Goal: Transaction & Acquisition: Purchase product/service

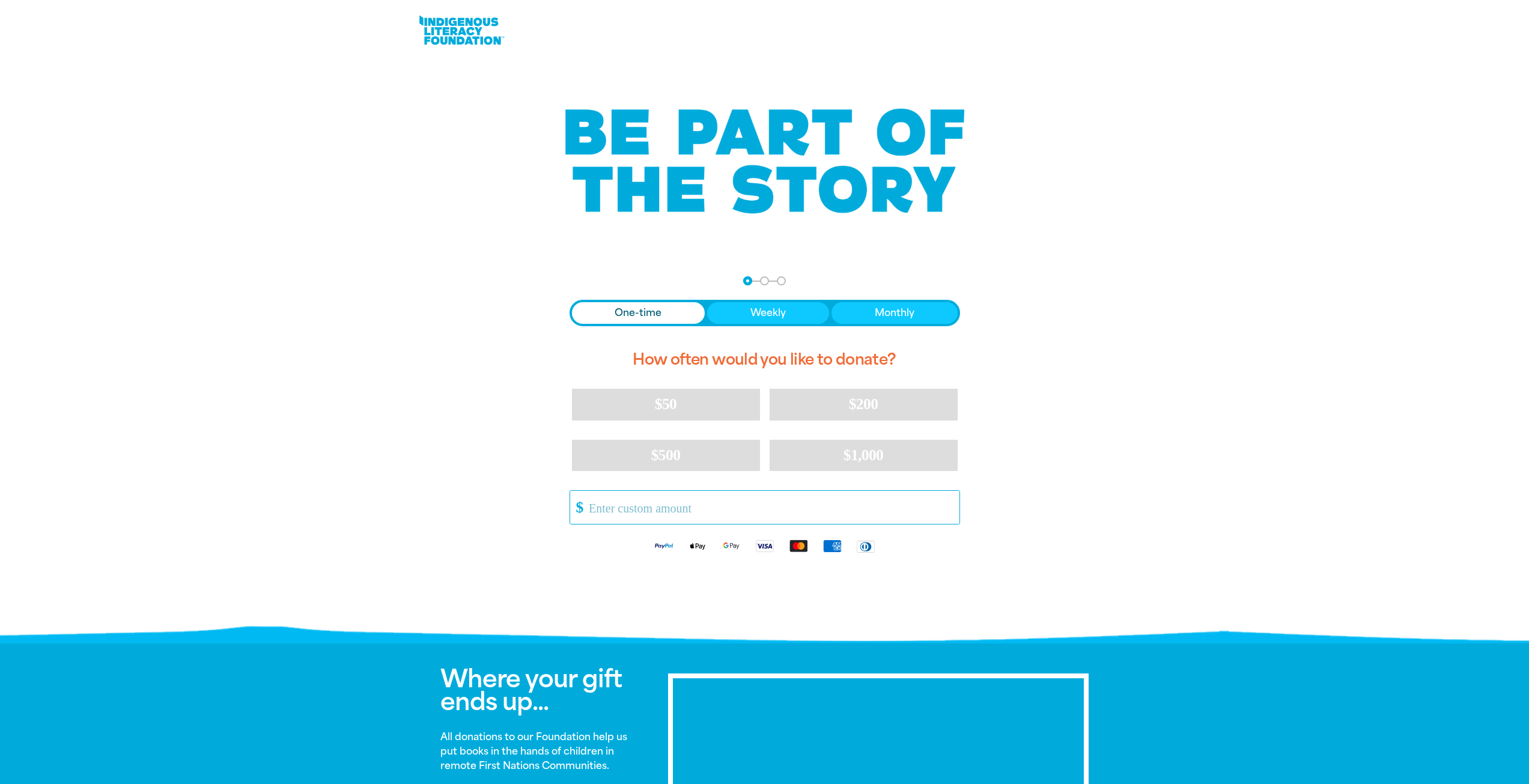
click at [640, 503] on input "Other Amount" at bounding box center [769, 507] width 378 height 33
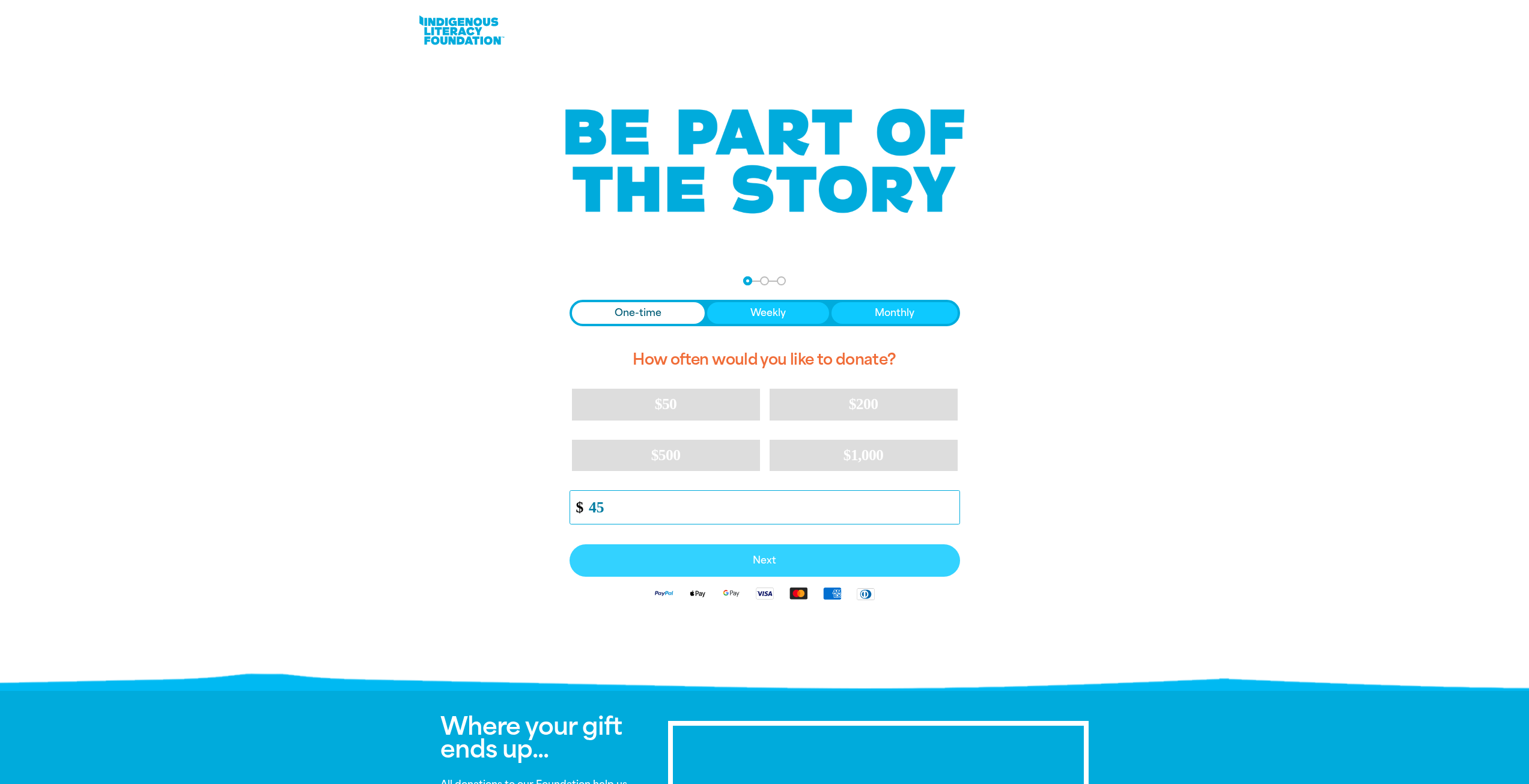
type input "45"
click at [775, 557] on span "Next" at bounding box center [764, 560] width 364 height 9
select select "AU"
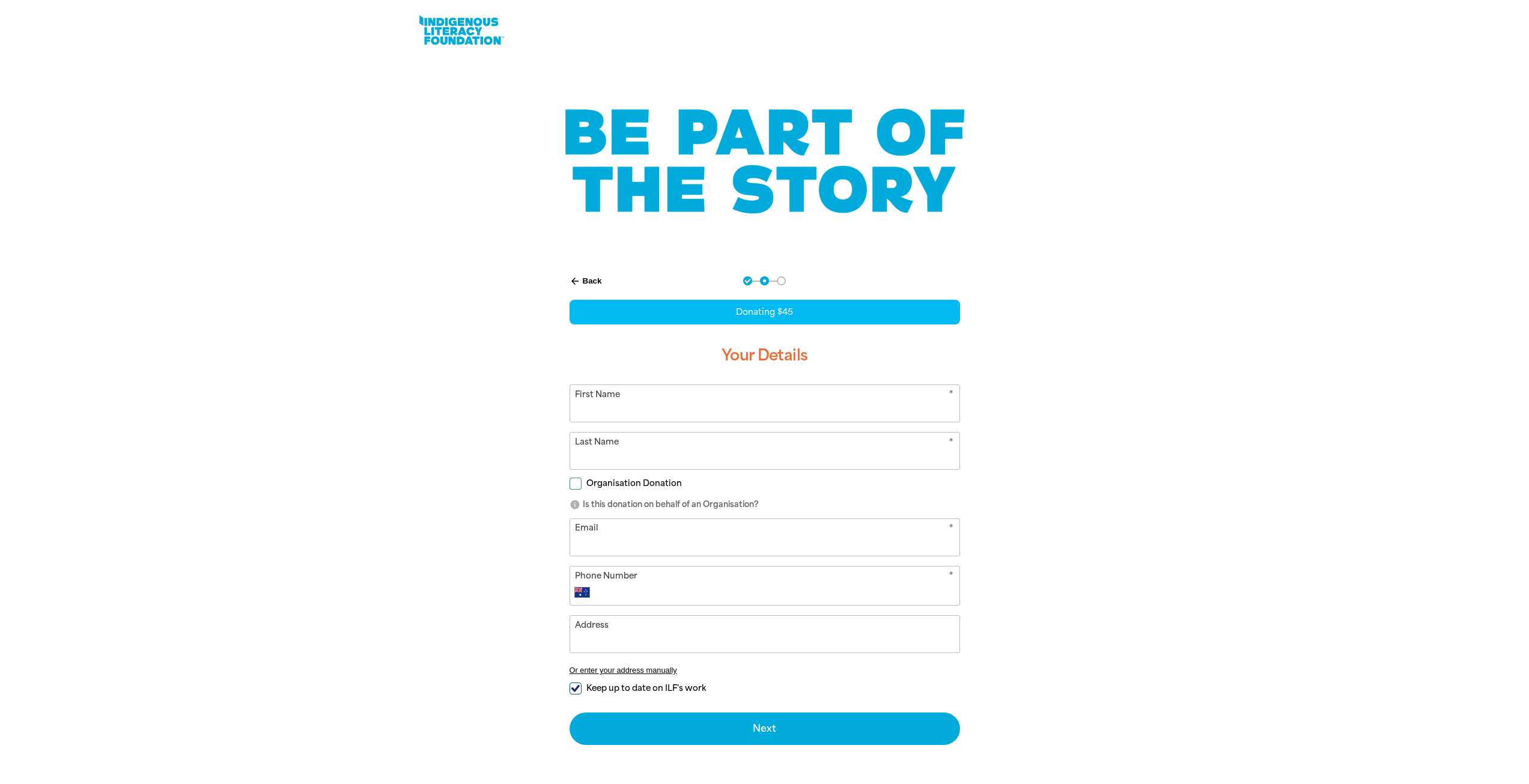
click at [650, 395] on input "First Name" at bounding box center [764, 403] width 389 height 36
type input "[PERSON_NAME]"
type input "[PERSON_NAME][EMAIL_ADDRESS][PERSON_NAME][DOMAIN_NAME]"
type input "0457 932 530"
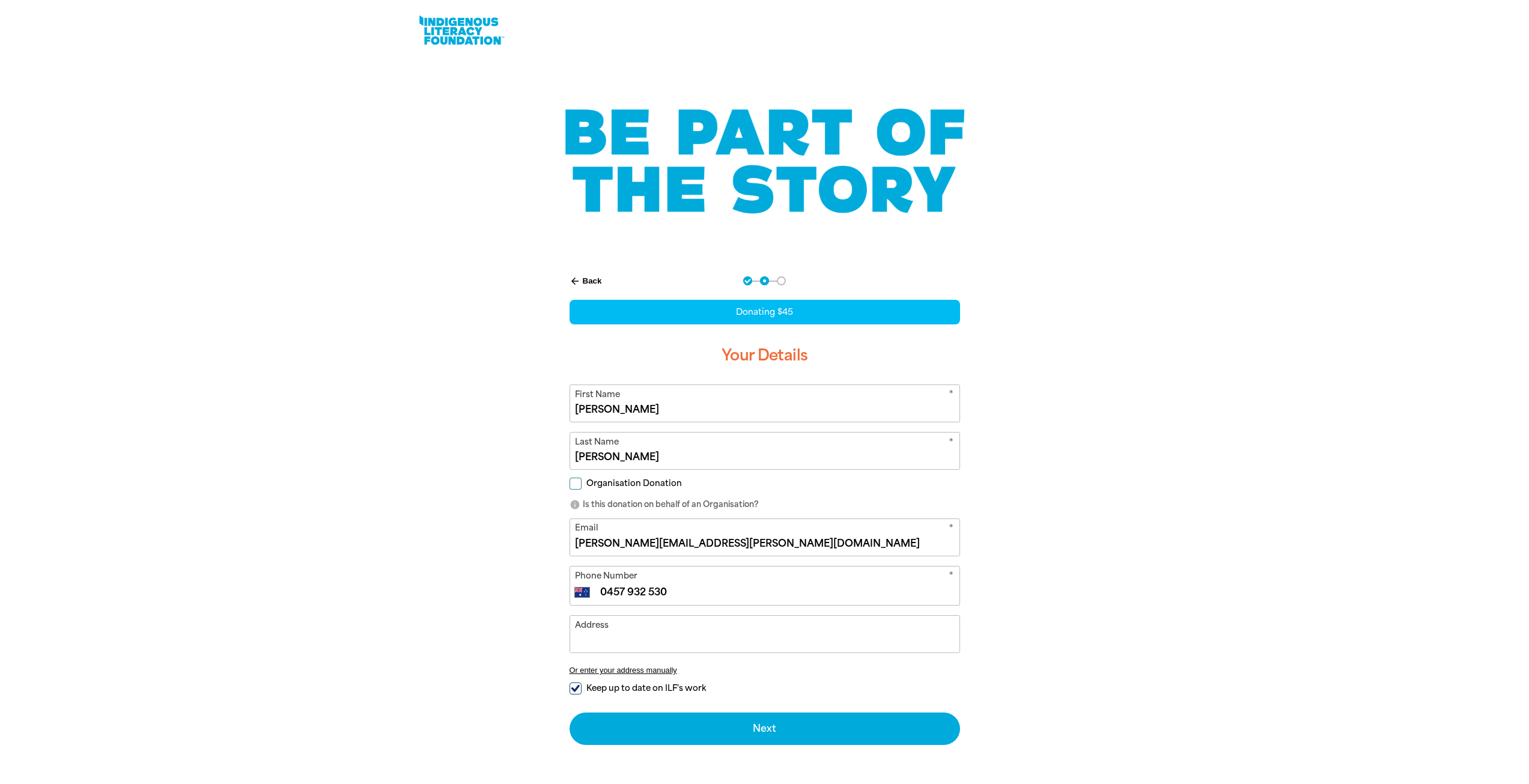
type input "[STREET_ADDRESS][PERSON_NAME]"
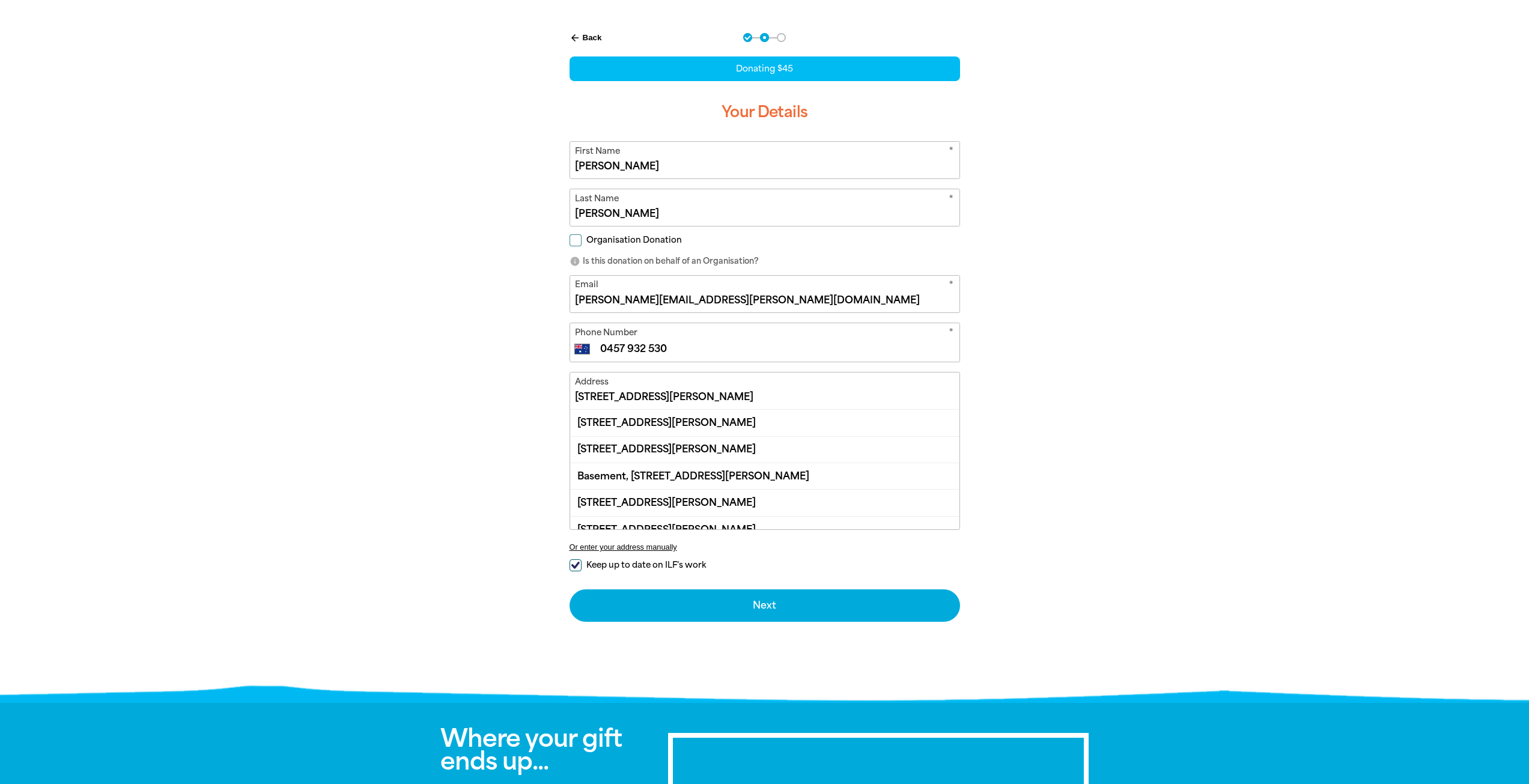
scroll to position [300, 0]
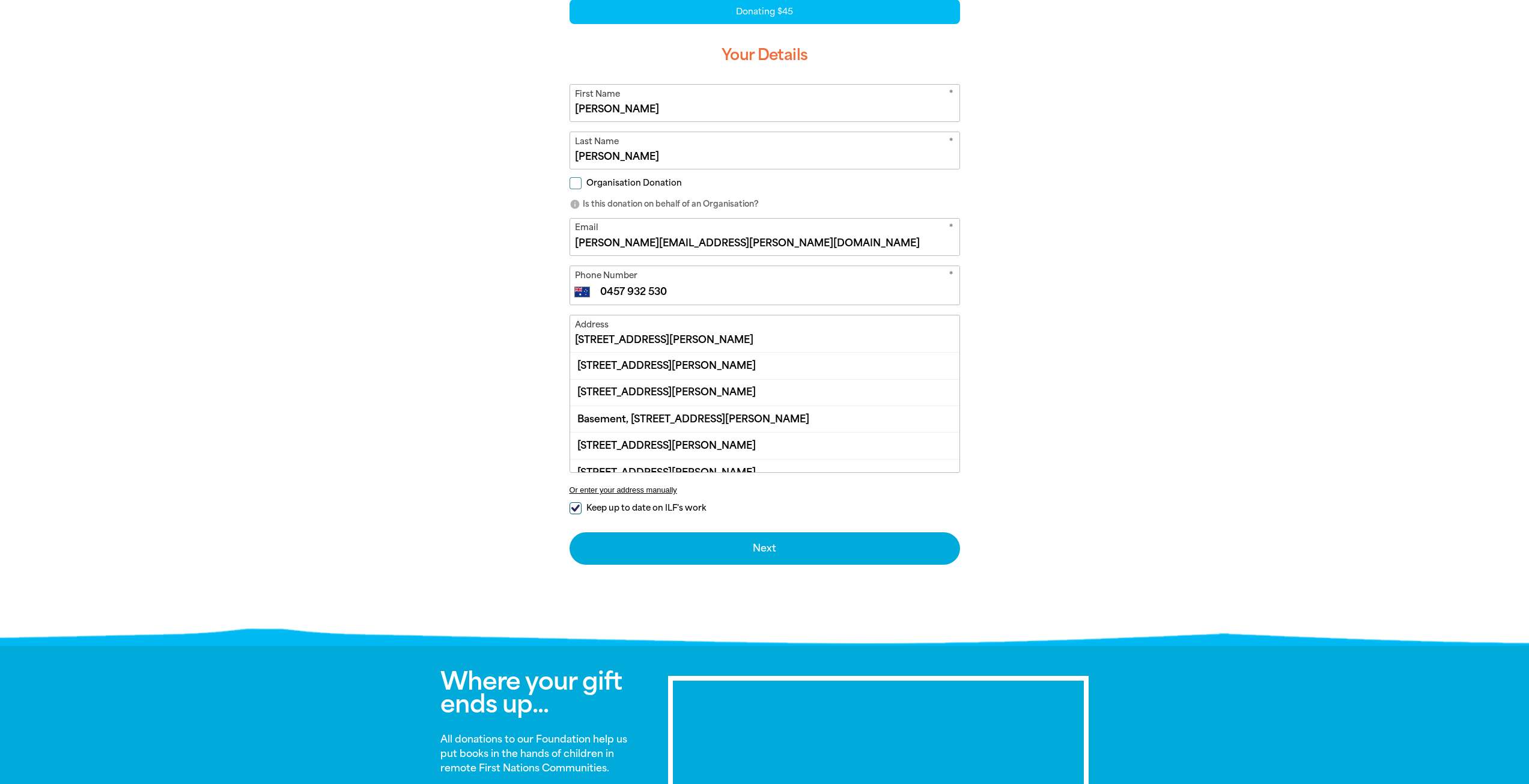
drag, startPoint x: 593, startPoint y: 334, endPoint x: 497, endPoint y: 307, distance: 99.7
click at [593, 334] on input "[STREET_ADDRESS][PERSON_NAME]" at bounding box center [764, 333] width 389 height 36
click at [461, 266] on div "arrow_back Back Step 1 Step 2 Step 3 Donating $45 Your Details * First Name [PE…" at bounding box center [764, 299] width 721 height 678
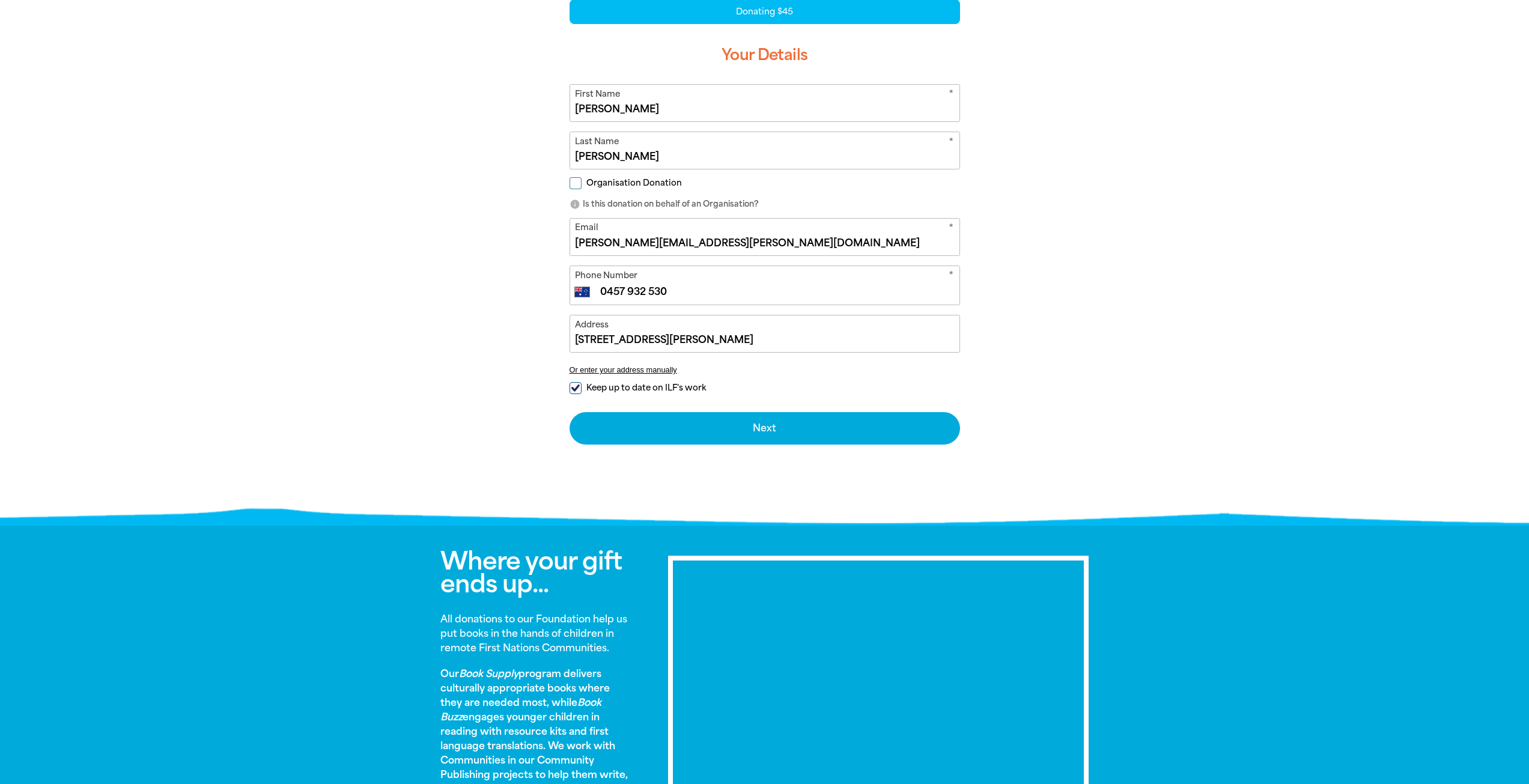
click at [575, 188] on input "Organisation Donation" at bounding box center [575, 183] width 12 height 12
checkbox input "true"
select select "AU"
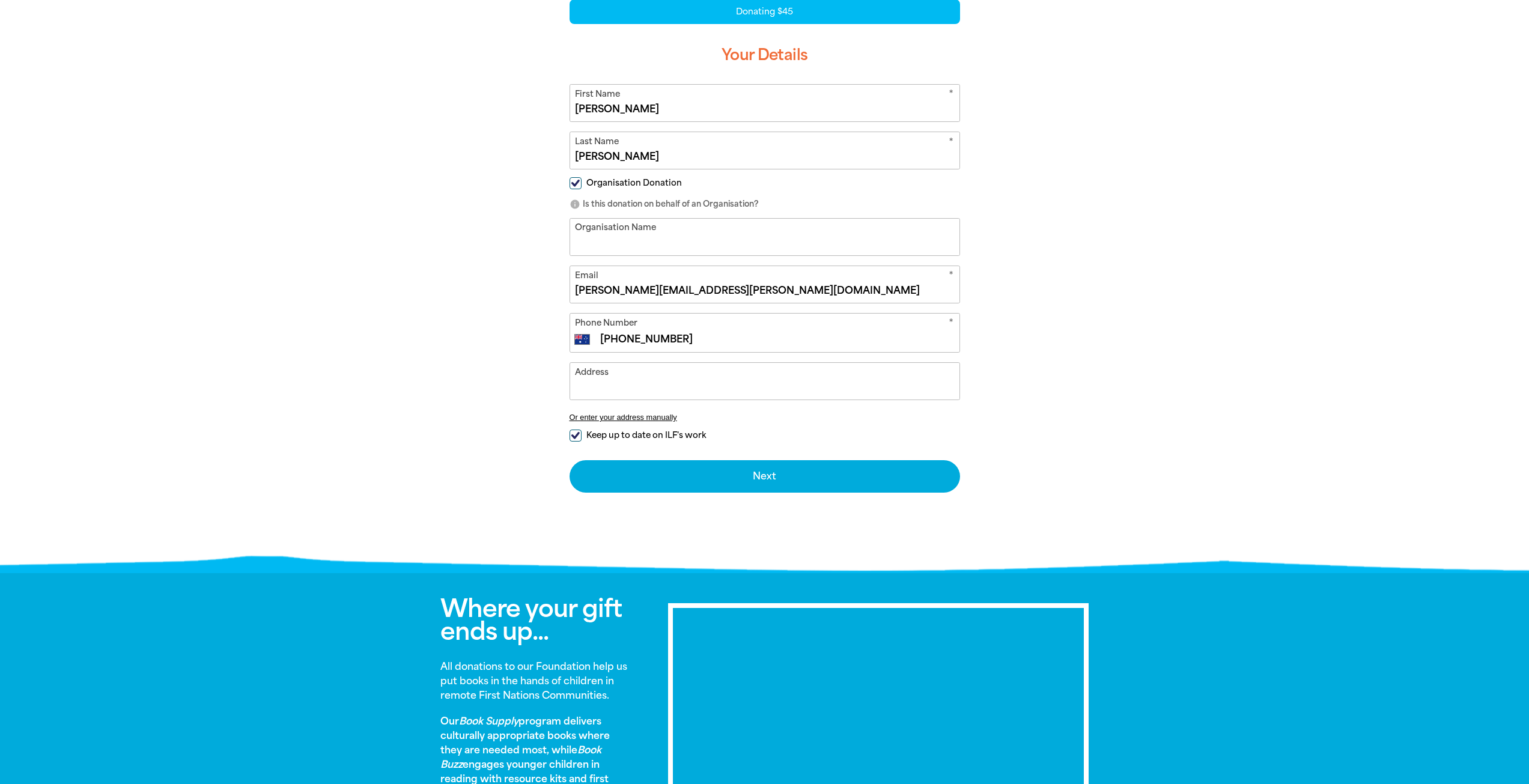
click at [608, 240] on input "Organisation Name" at bounding box center [764, 236] width 389 height 36
type input "[PERSON_NAME] Capital"
type input "0457 932 530"
type input "[STREET_ADDRESS][PERSON_NAME][PERSON_NAME]"
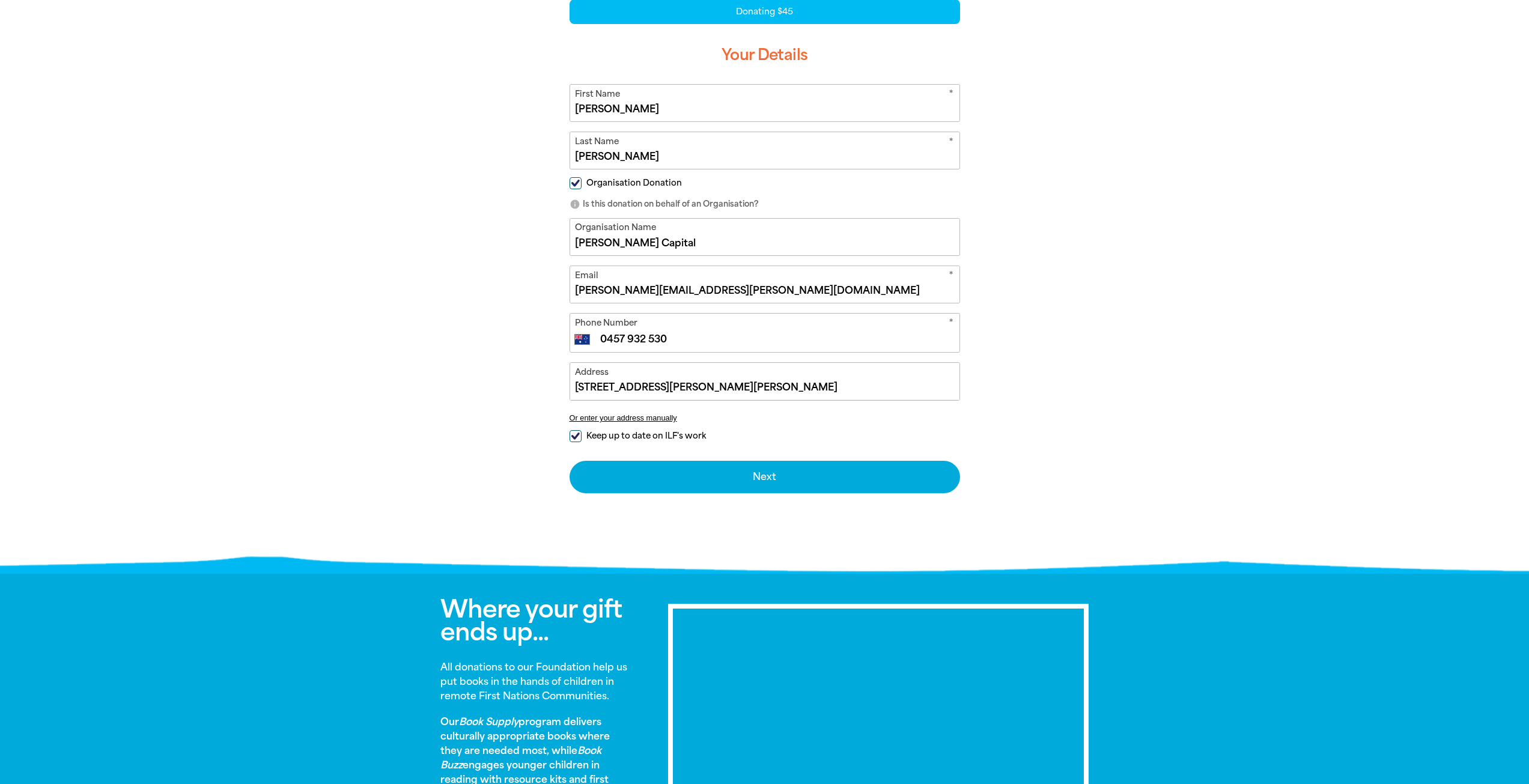
scroll to position [360, 0]
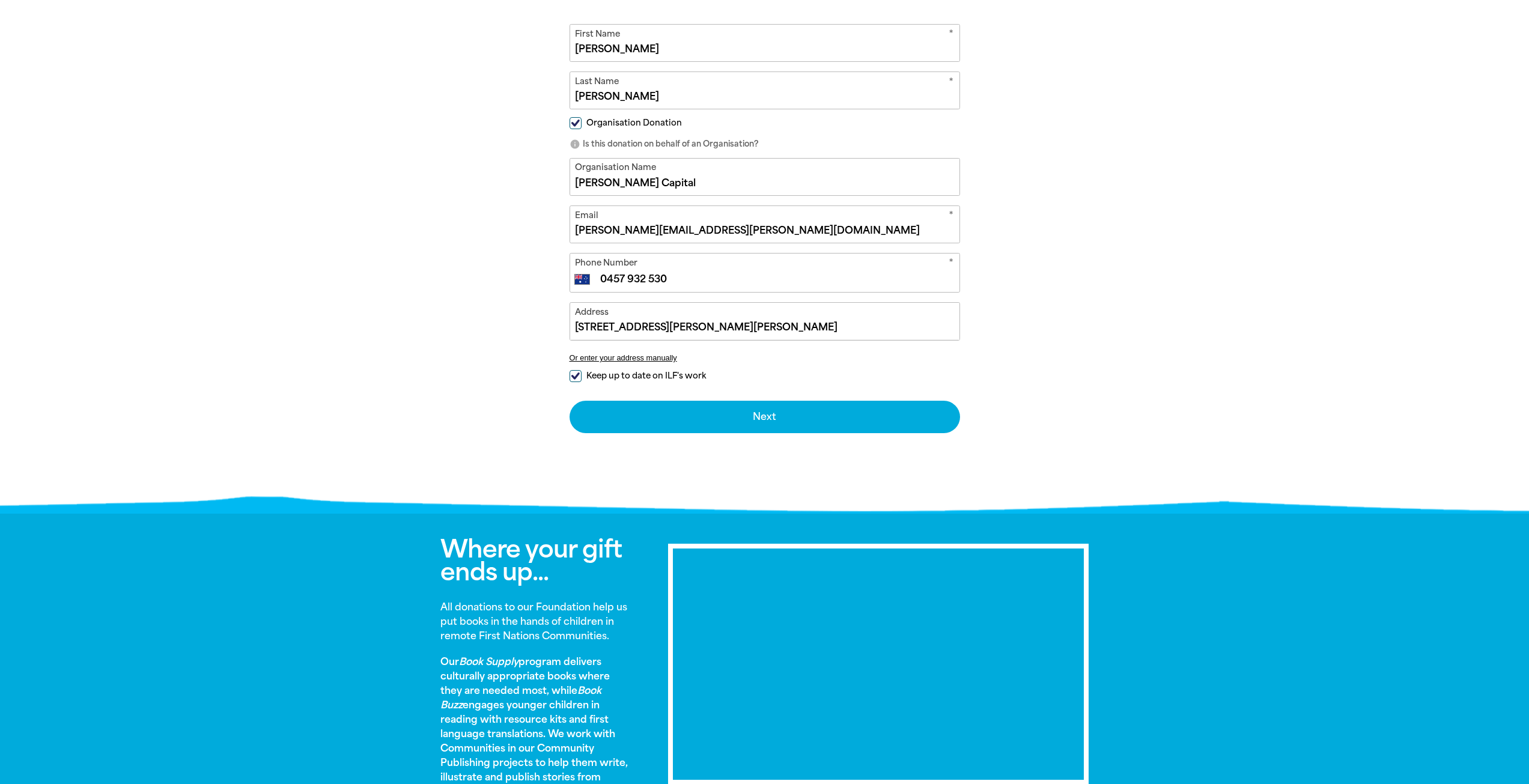
click at [571, 128] on input "Organisation Donation" at bounding box center [575, 123] width 12 height 12
checkbox input "false"
select select "AU"
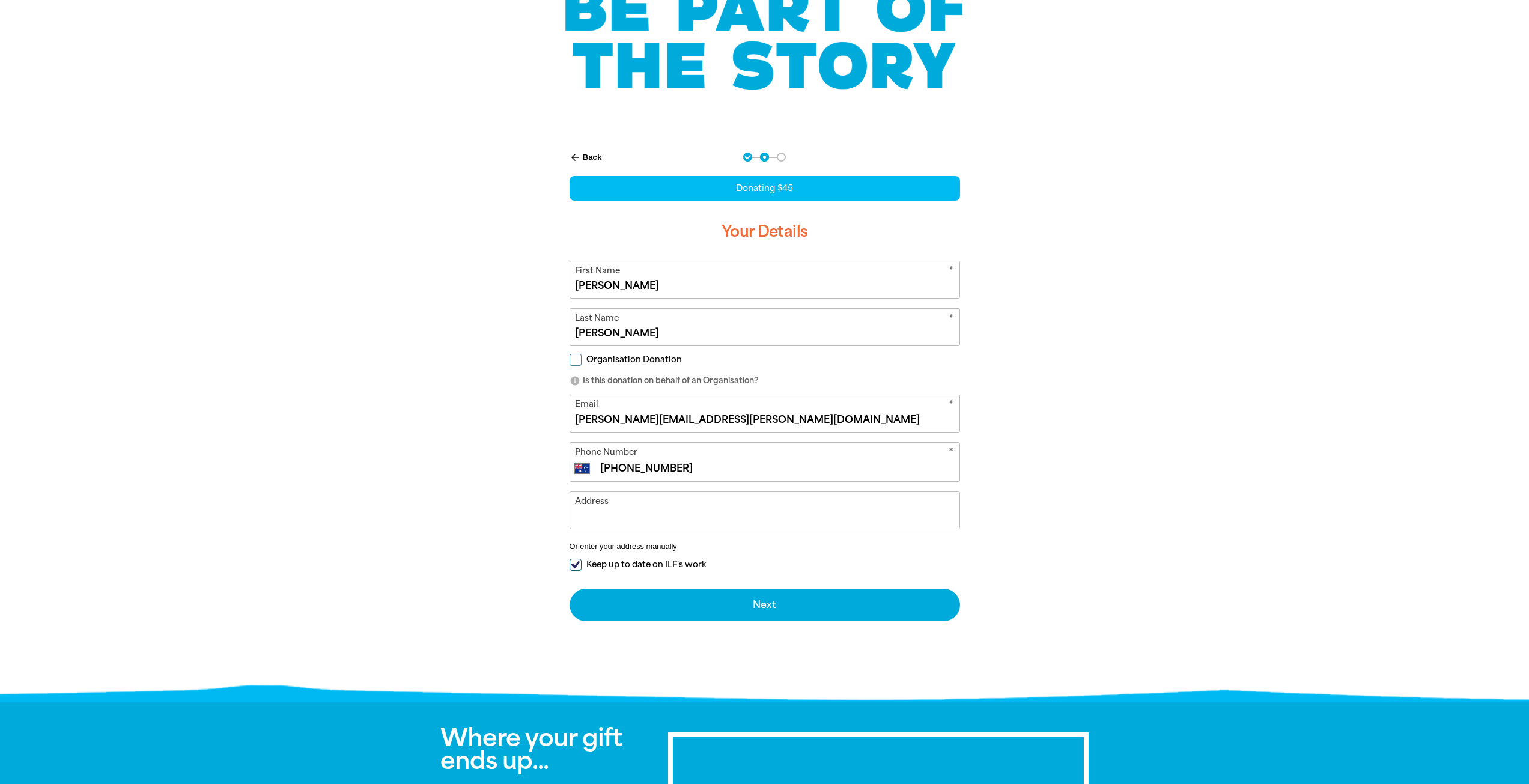
scroll to position [180, 0]
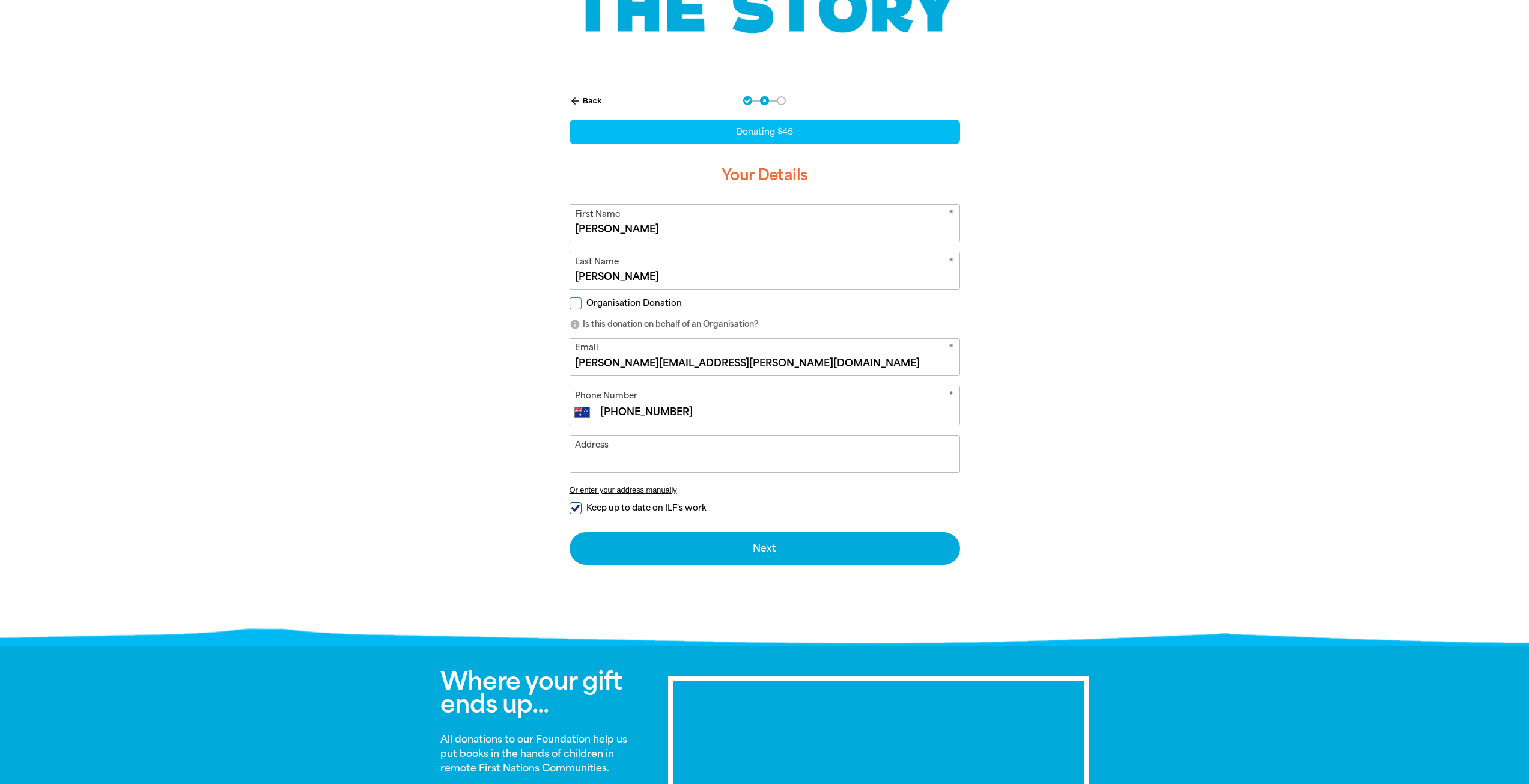
drag, startPoint x: 620, startPoint y: 444, endPoint x: 623, endPoint y: 453, distance: 9.5
click at [620, 444] on input "Address" at bounding box center [764, 454] width 389 height 36
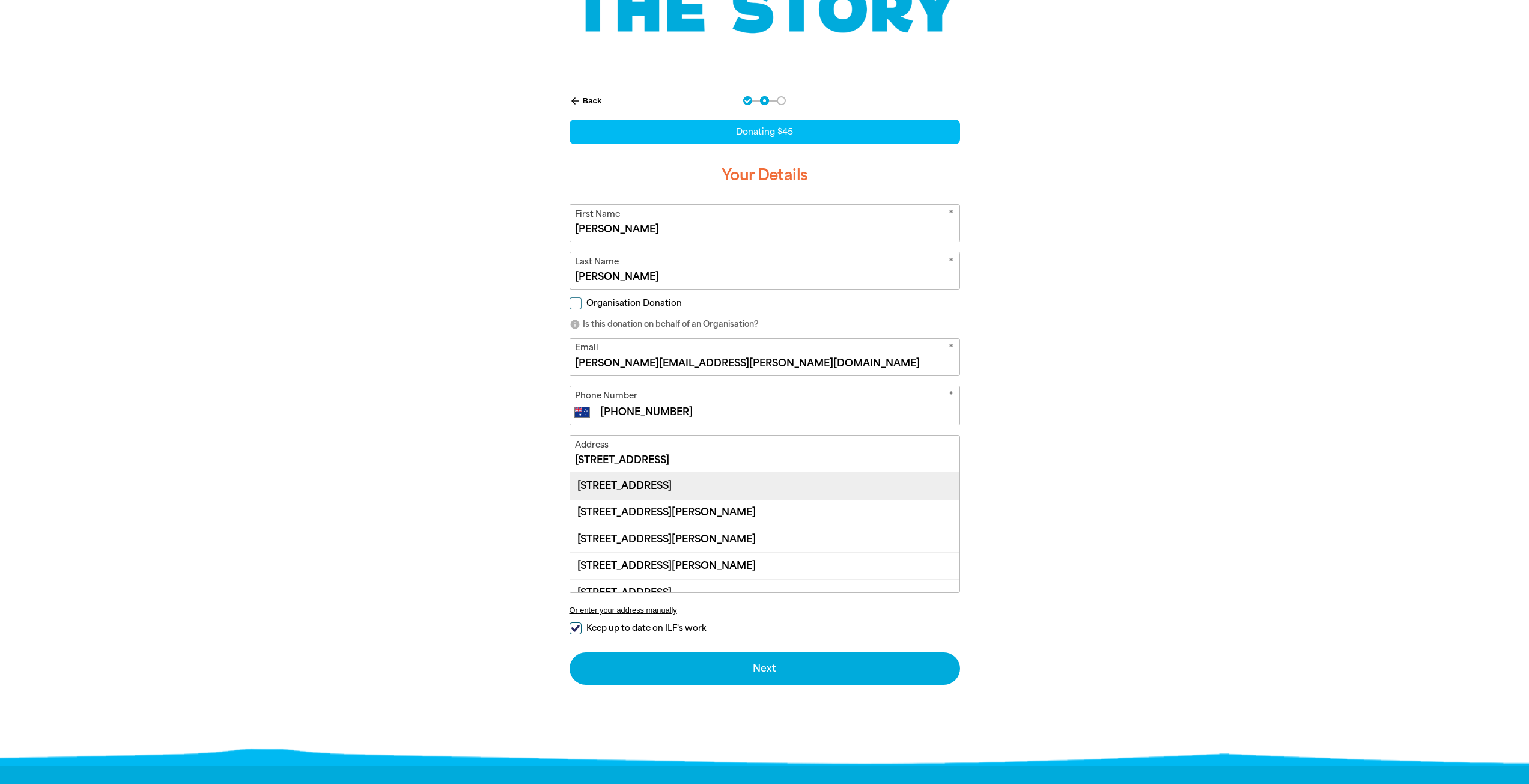
click at [665, 483] on div "[STREET_ADDRESS]" at bounding box center [764, 485] width 389 height 26
type input "[STREET_ADDRESS]"
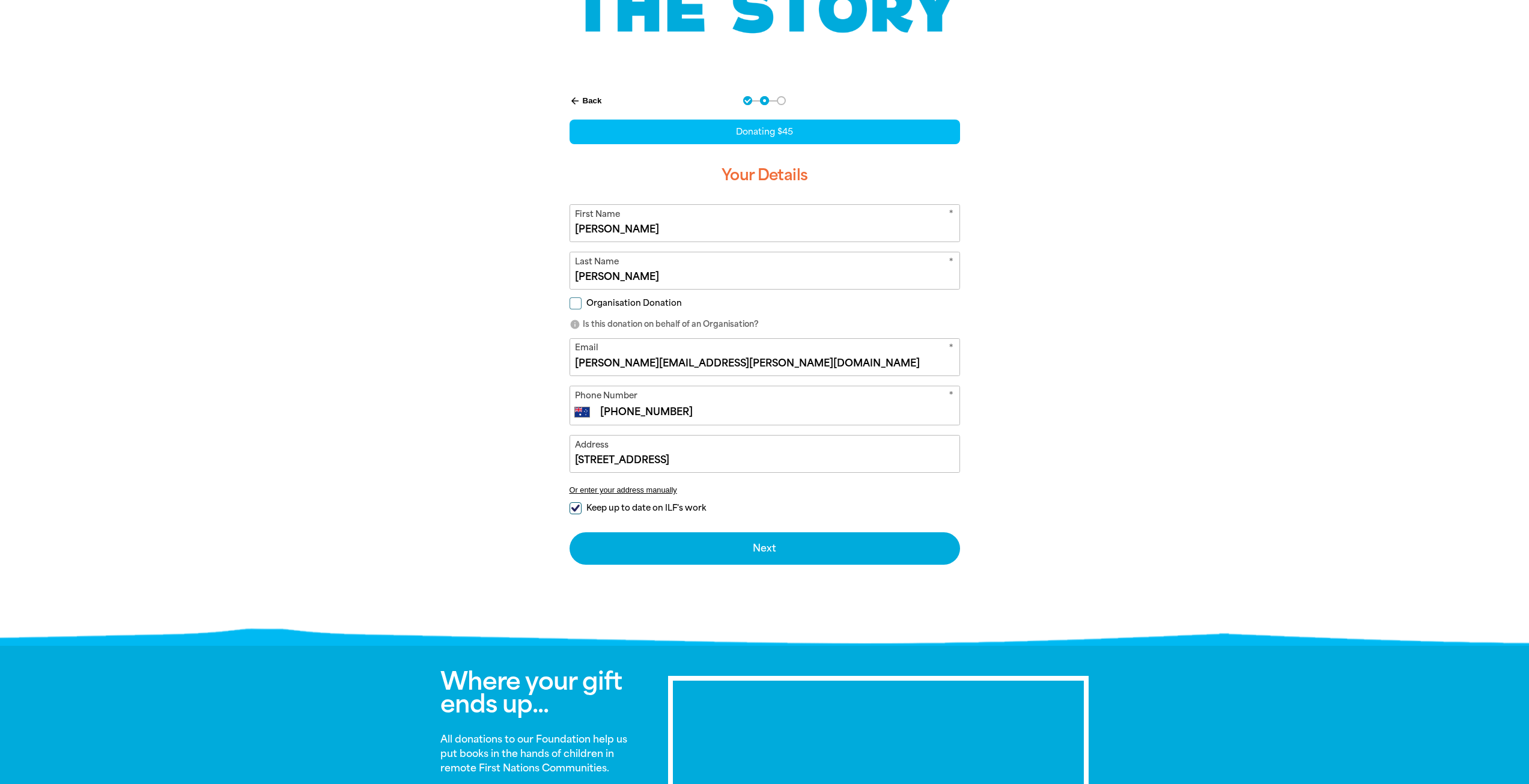
click at [575, 512] on input "Keep up to date on ILF's work" at bounding box center [575, 507] width 12 height 12
checkbox input "false"
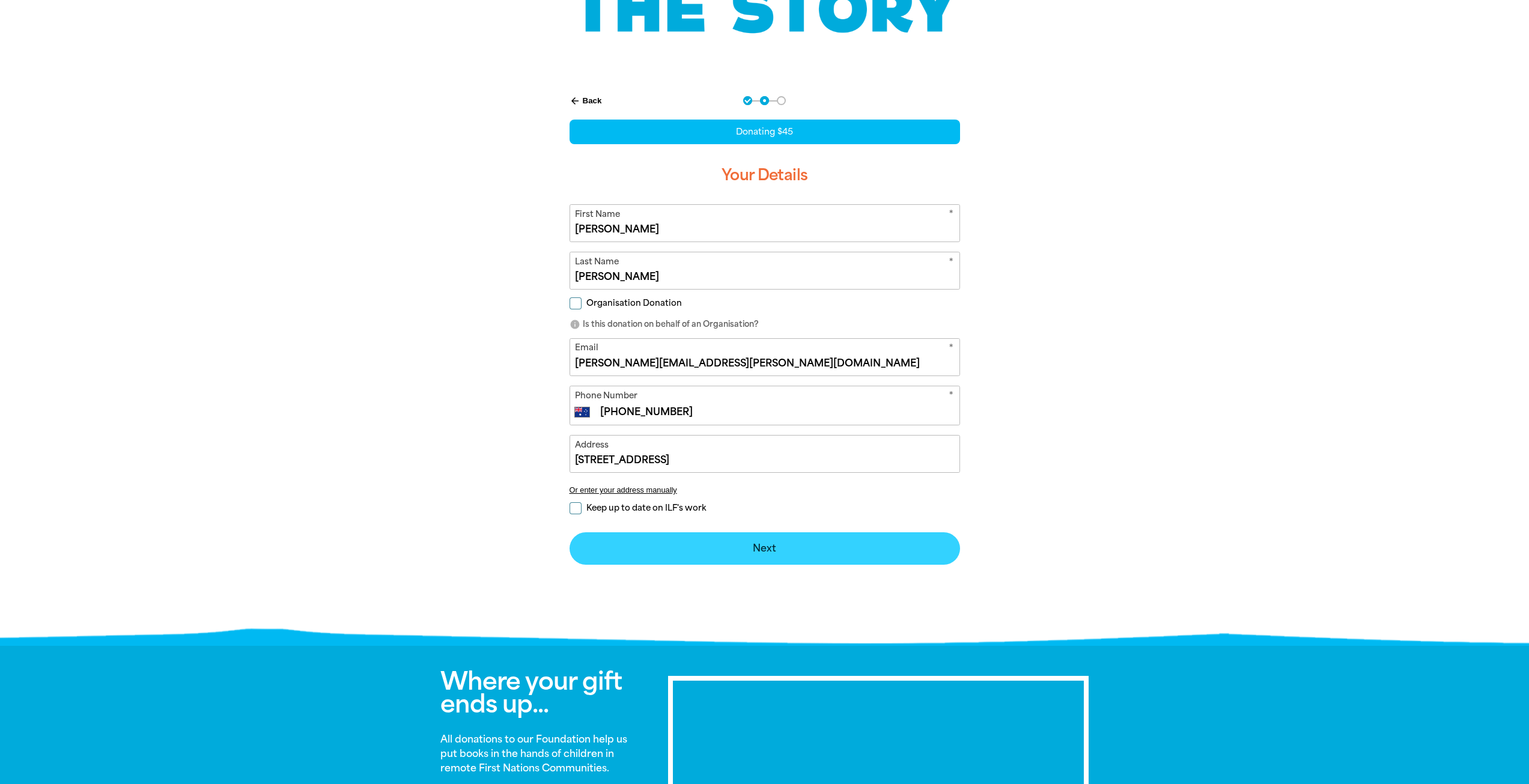
click at [759, 550] on button "Next chevron_right" at bounding box center [764, 548] width 390 height 32
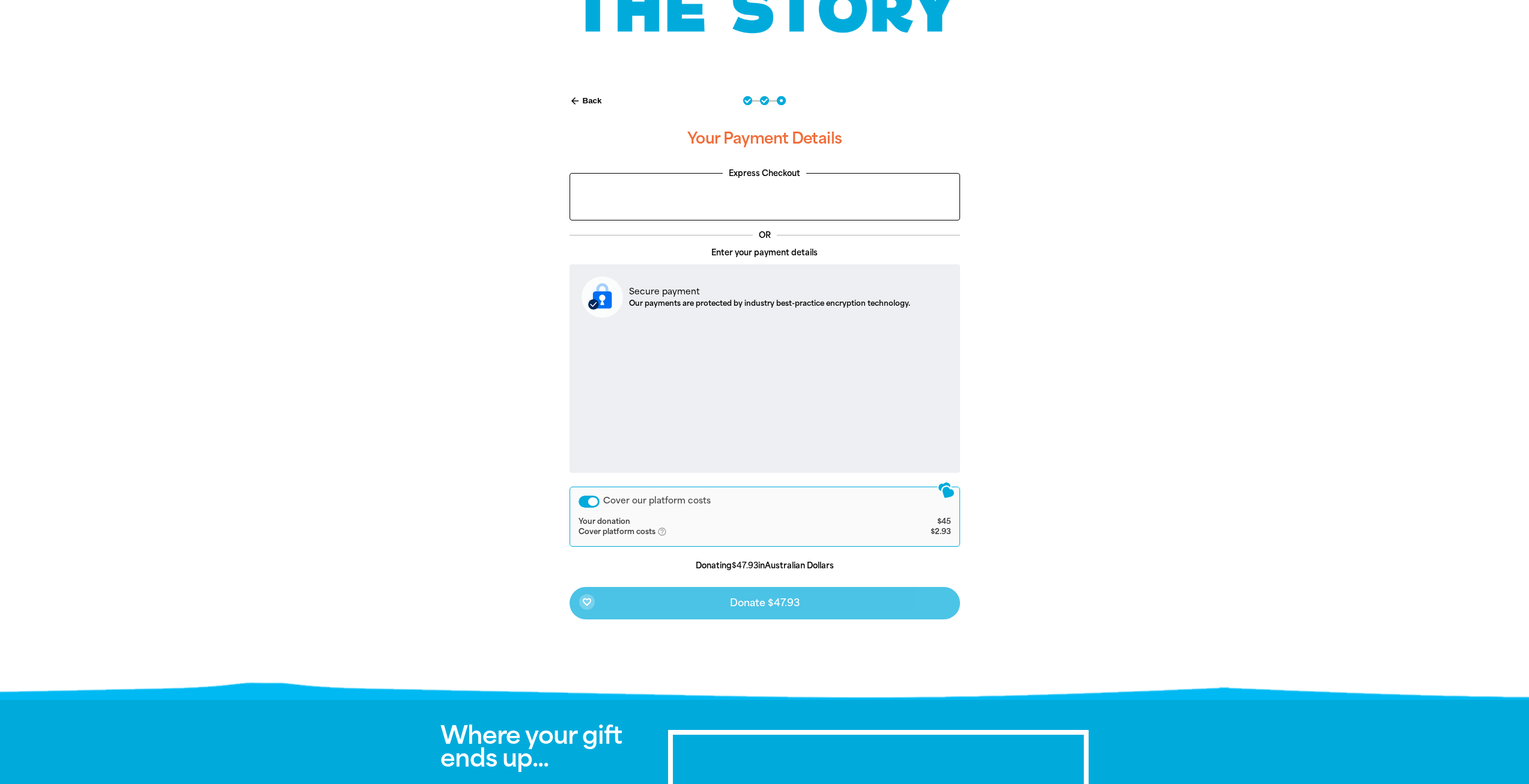
click at [570, 566] on p "Donating $47.93 in Australian Dollars" at bounding box center [764, 565] width 390 height 12
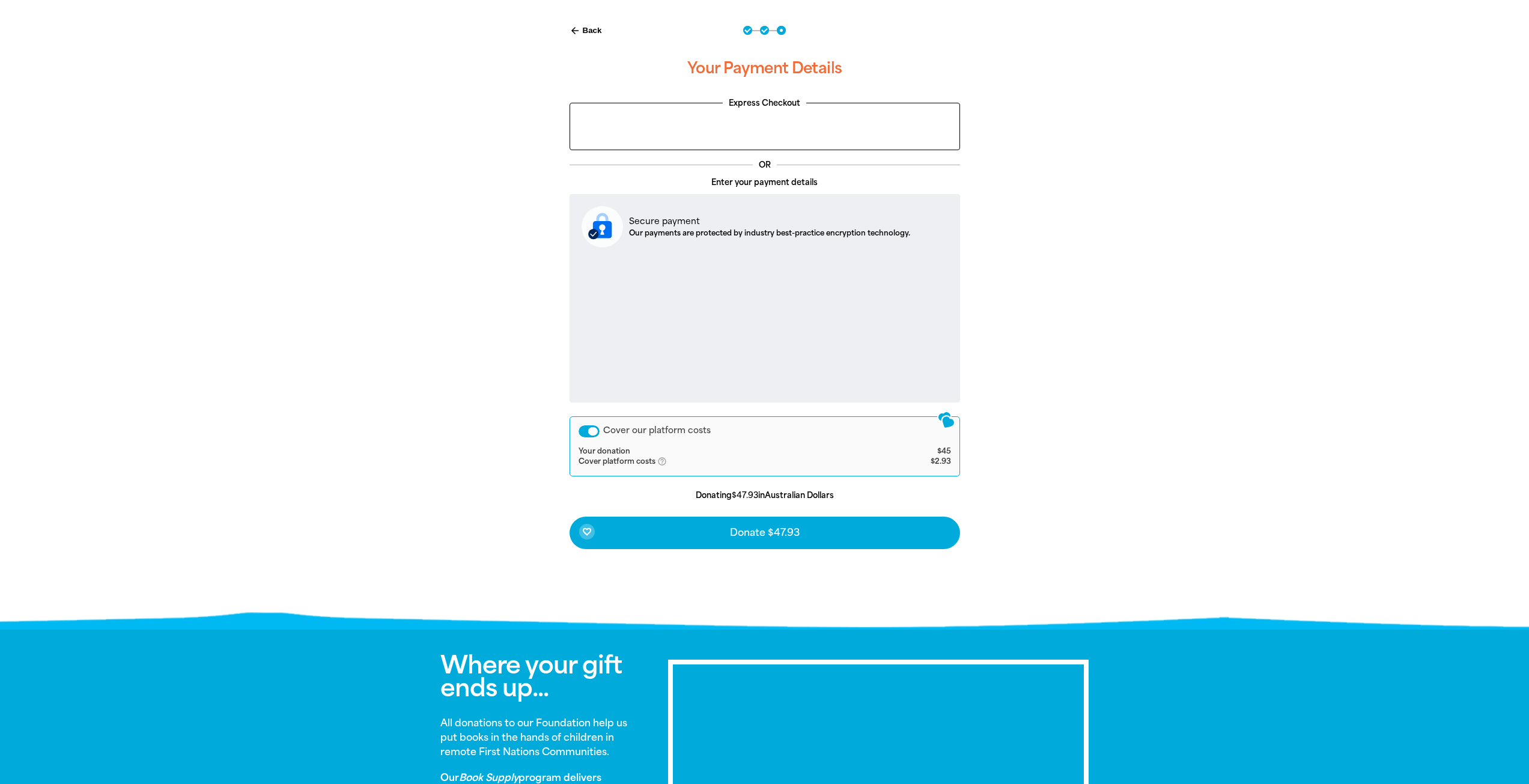
scroll to position [360, 0]
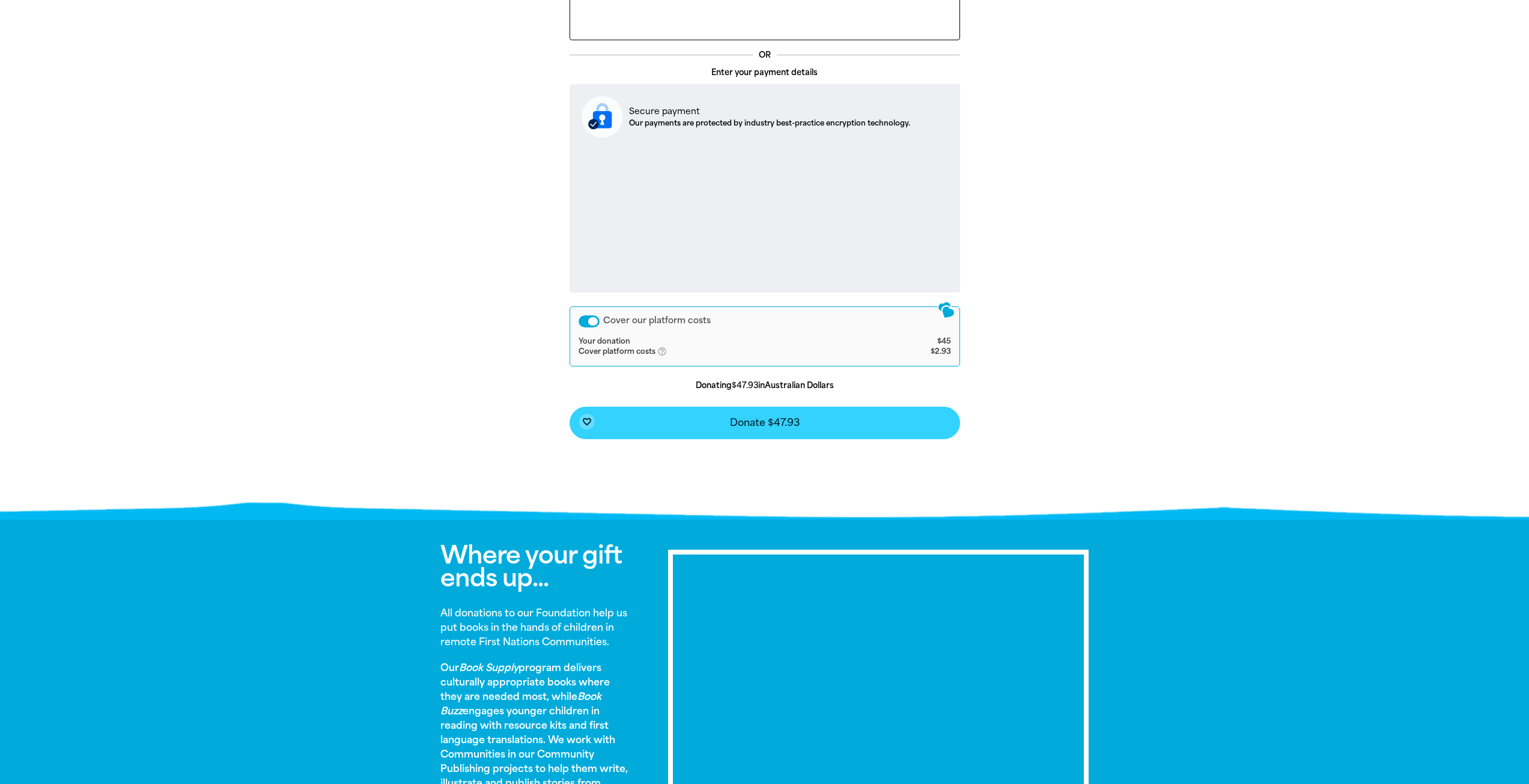
click at [766, 433] on button "favorite_border Donate $47.93" at bounding box center [764, 422] width 390 height 32
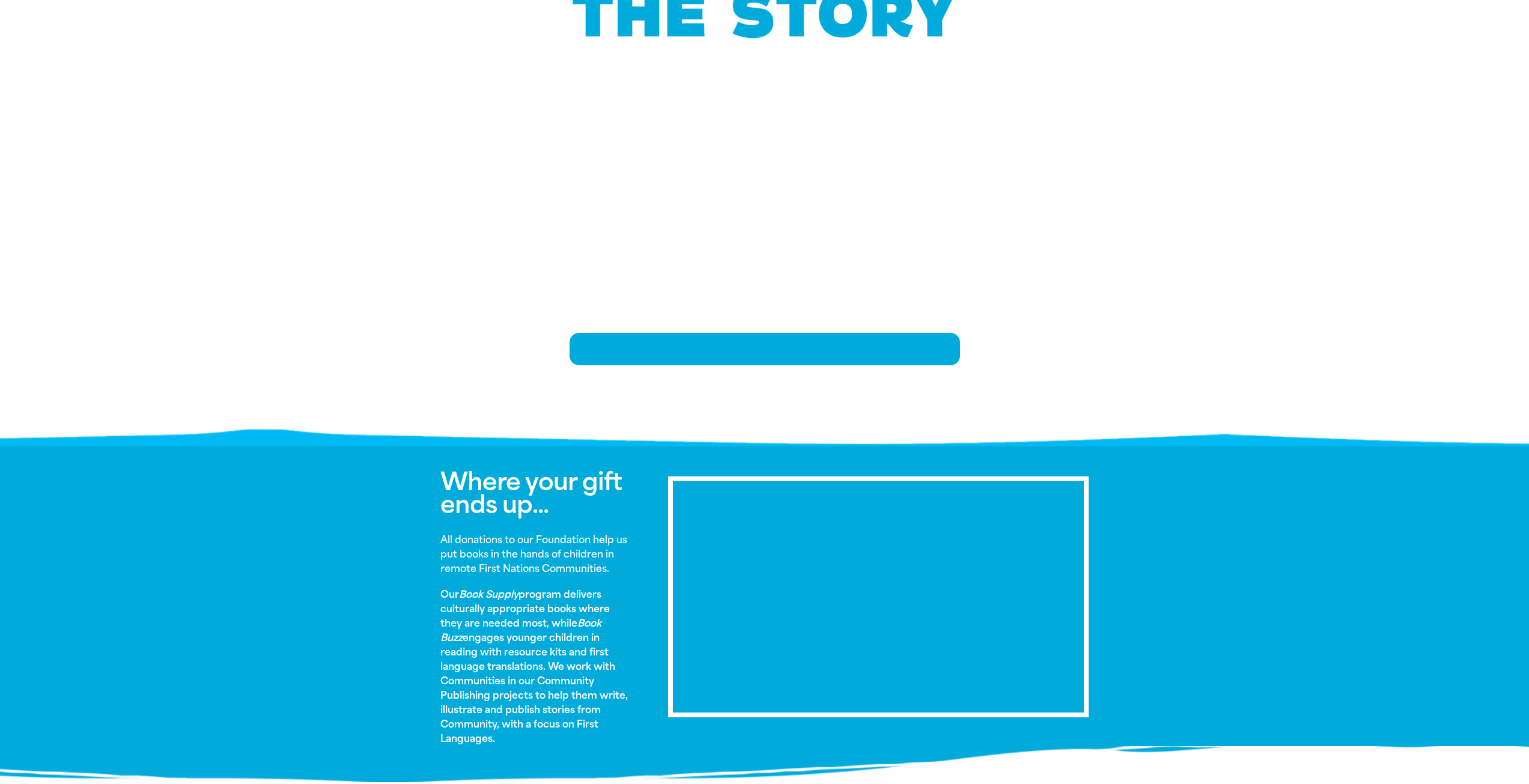
scroll to position [146, 0]
